Goal: Task Accomplishment & Management: Manage account settings

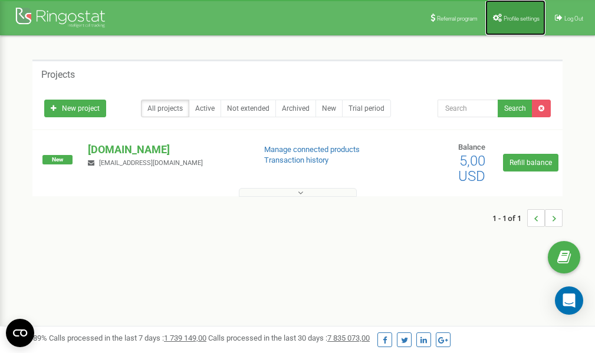
click at [516, 14] on link "Profile settings" at bounding box center [516, 17] width 60 height 35
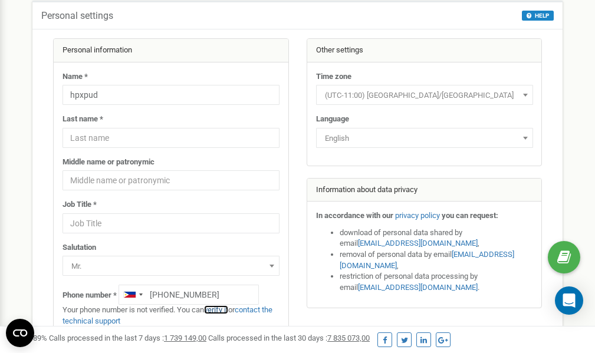
click at [222, 309] on link "verify it" at bounding box center [216, 310] width 24 height 9
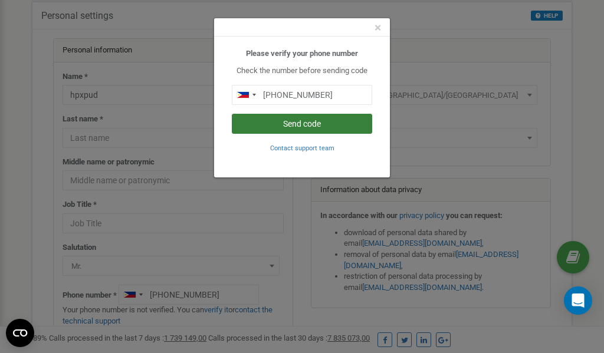
click at [299, 125] on button "Send code" at bounding box center [302, 124] width 140 height 20
